Goal: Task Accomplishment & Management: Use online tool/utility

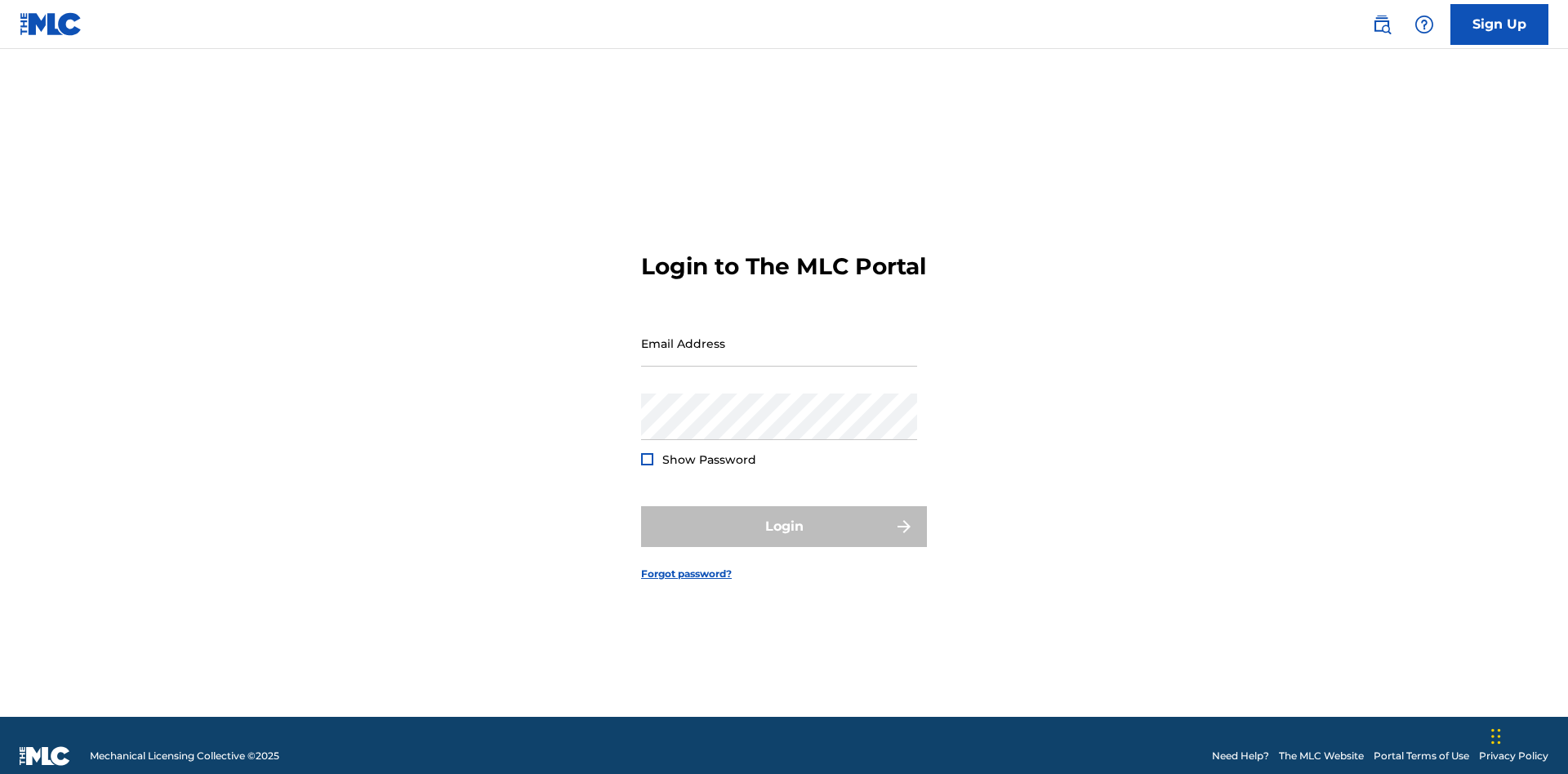
scroll to position [22, 0]
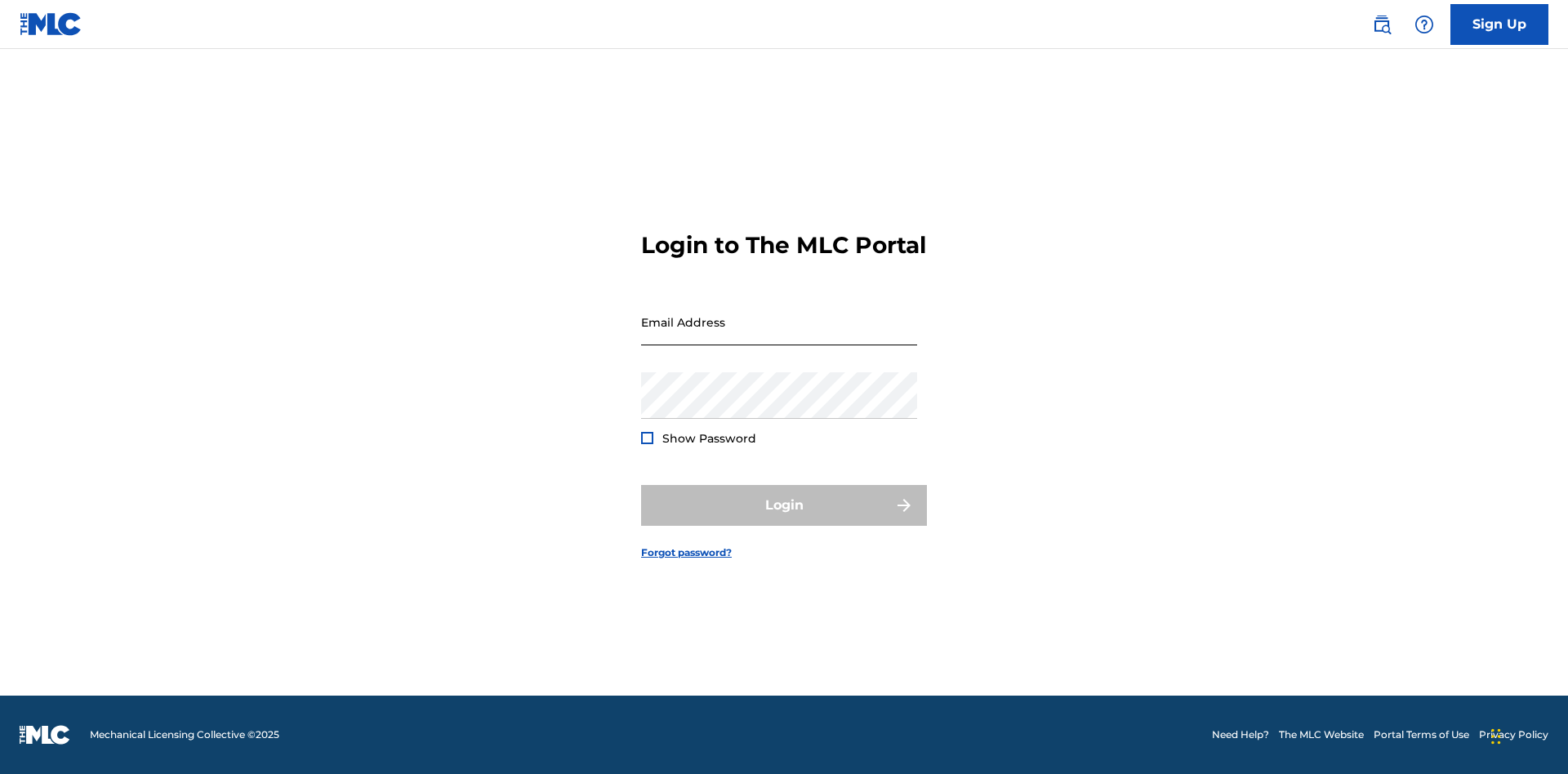
click at [779, 336] on input "Email Address" at bounding box center [778, 322] width 276 height 47
type input "[PERSON_NAME][EMAIL_ADDRESS][PERSON_NAME][DOMAIN_NAME]"
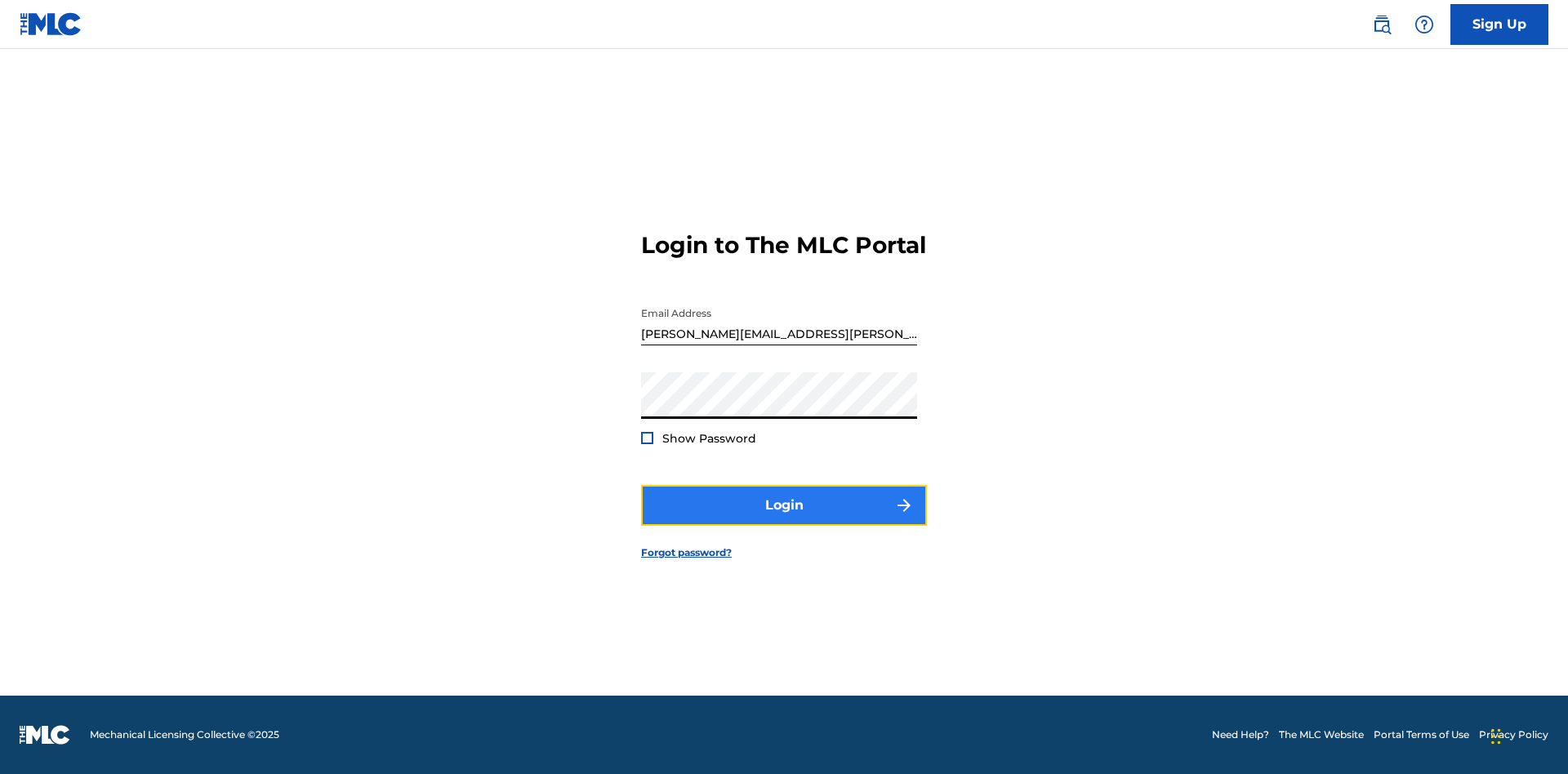
click at [784, 519] on button "Login" at bounding box center [784, 505] width 286 height 41
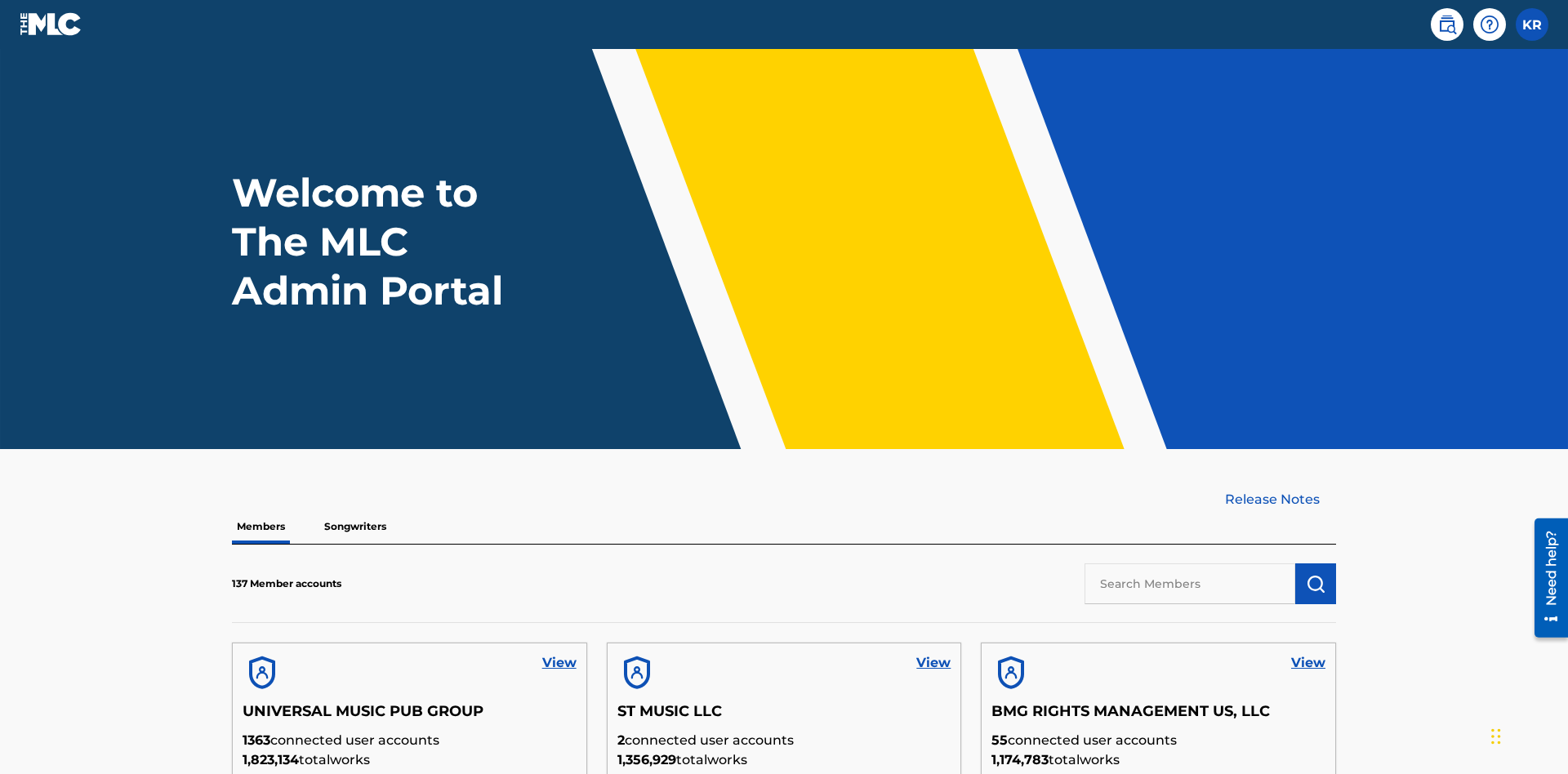
click at [1190, 564] on input "text" at bounding box center [1189, 584] width 210 height 41
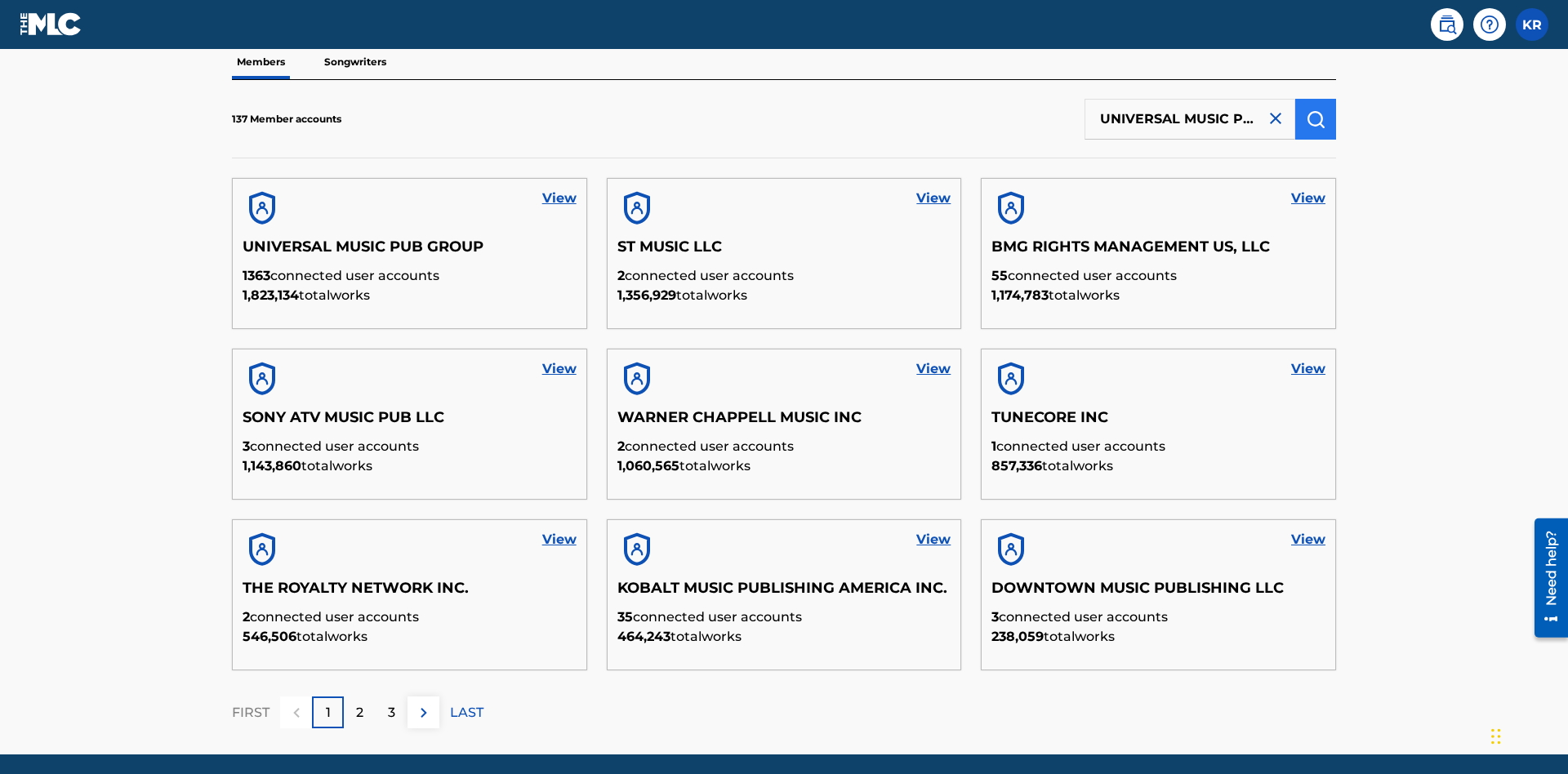
type input "UNIVERSAL MUSIC PUB GROUP"
click at [1315, 109] on img "submit" at bounding box center [1315, 119] width 20 height 20
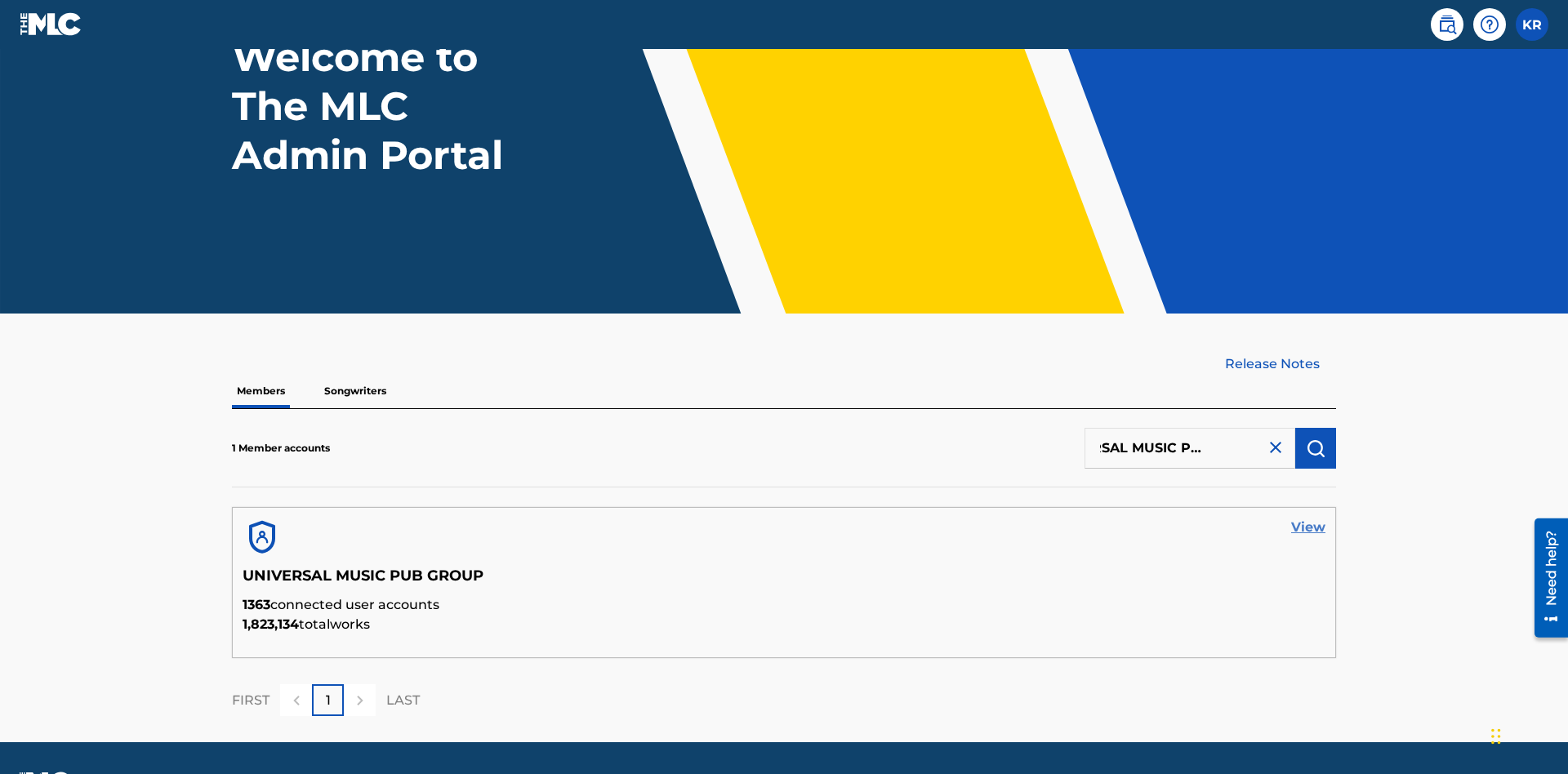
click at [1308, 518] on link "View" at bounding box center [1308, 527] width 35 height 20
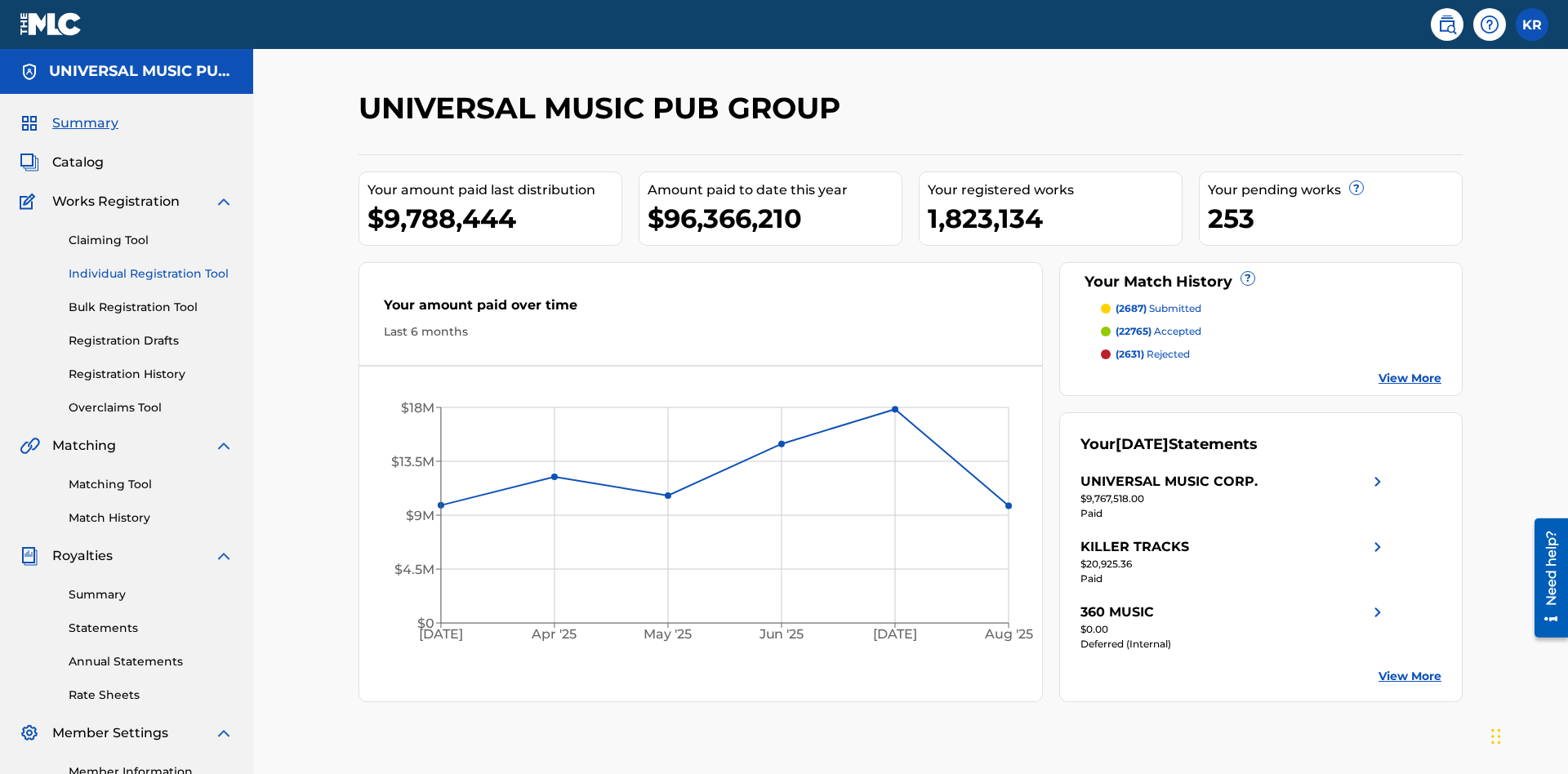
click at [151, 266] on link "Individual Registration Tool" at bounding box center [151, 274] width 165 height 17
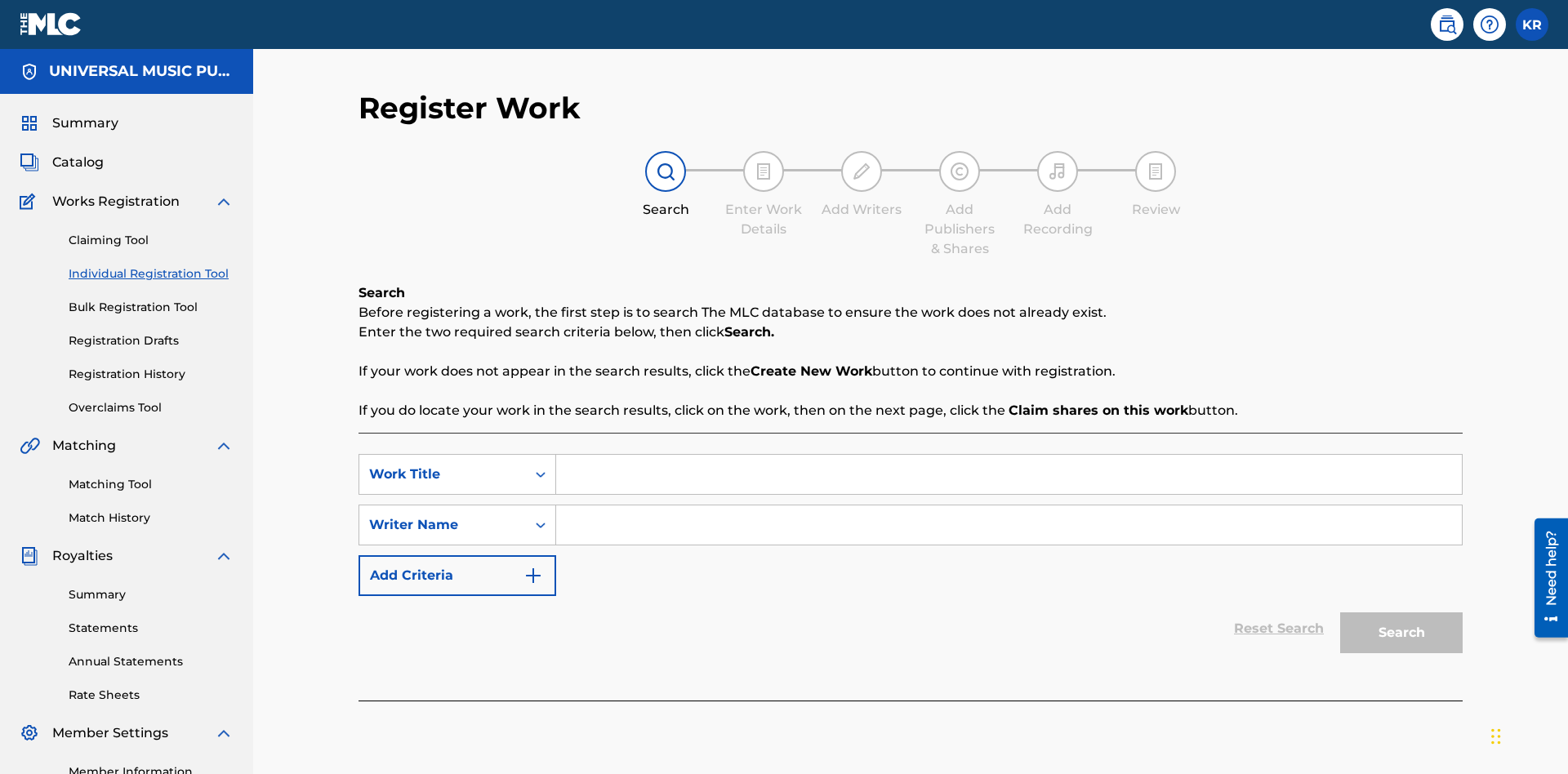
scroll to position [205, 0]
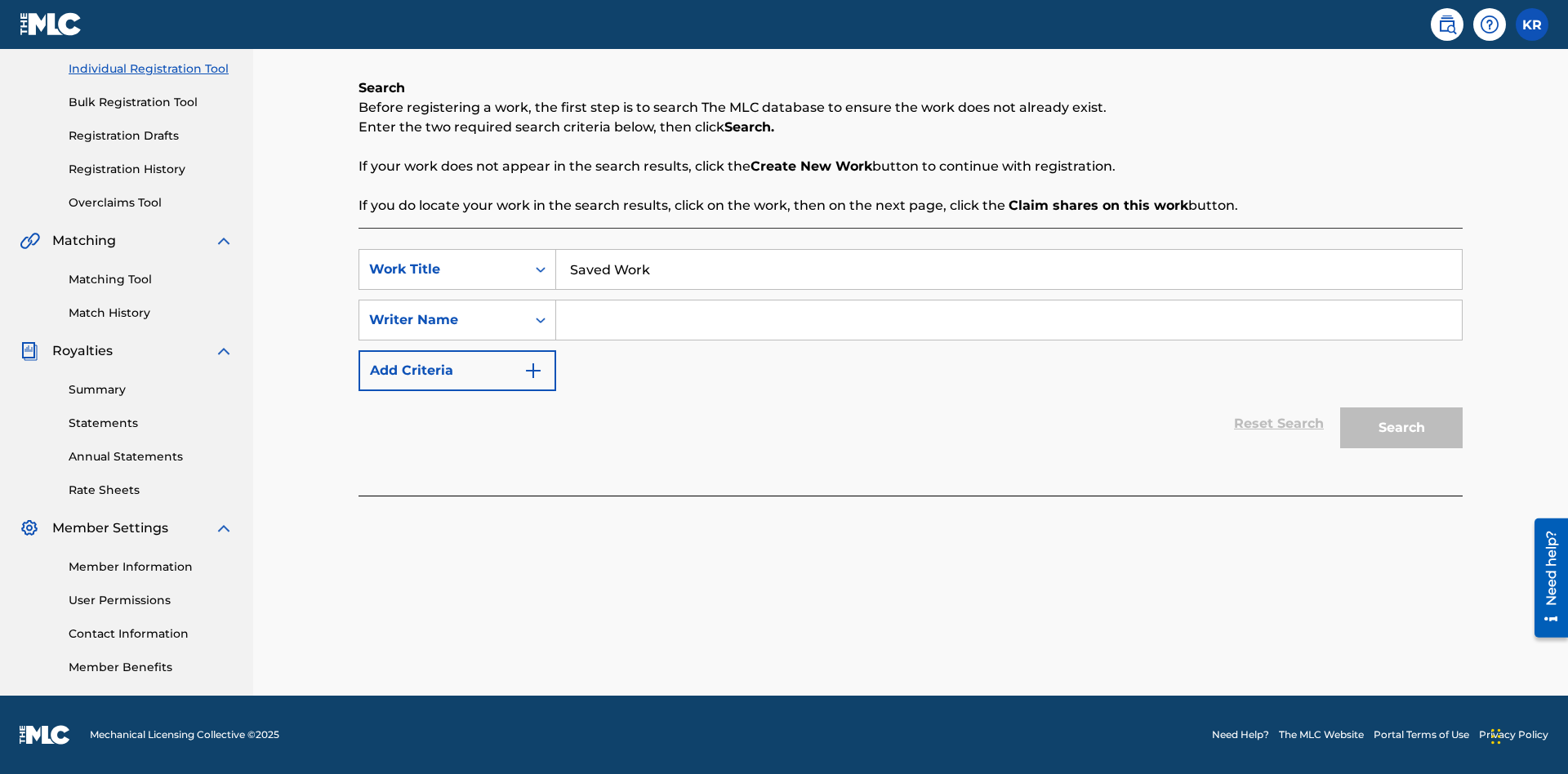
type input "Saved Work"
click at [1009, 320] on input "Search Form" at bounding box center [1009, 319] width 906 height 39
type input "Test Name"
click at [1401, 428] on button "Search" at bounding box center [1401, 428] width 122 height 41
